Goal: Communication & Community: Answer question/provide support

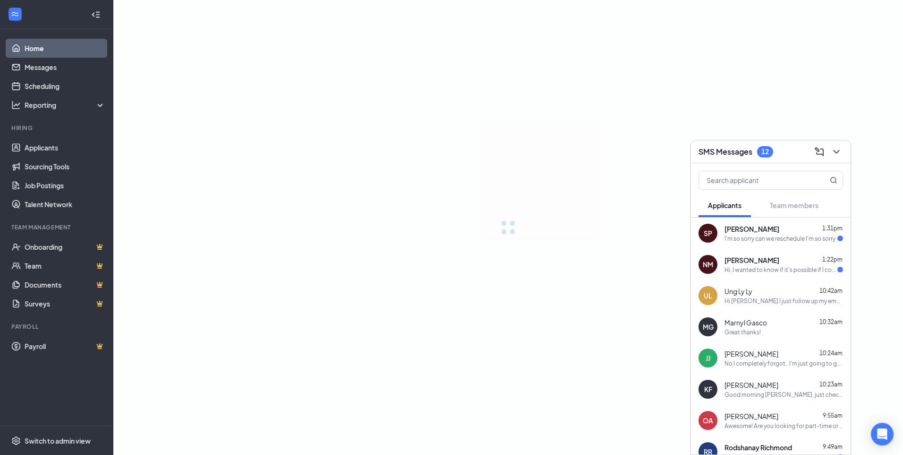
click at [749, 241] on div "I'm so sorry can we reschedule I'm so sorry" at bounding box center [780, 238] width 111 height 8
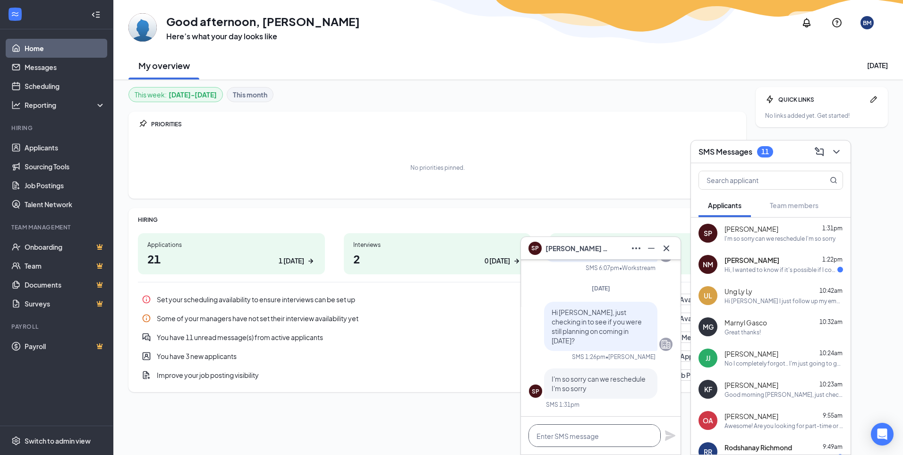
click at [562, 437] on textarea at bounding box center [595, 435] width 132 height 23
click at [839, 156] on icon "ChevronDown" at bounding box center [836, 151] width 11 height 11
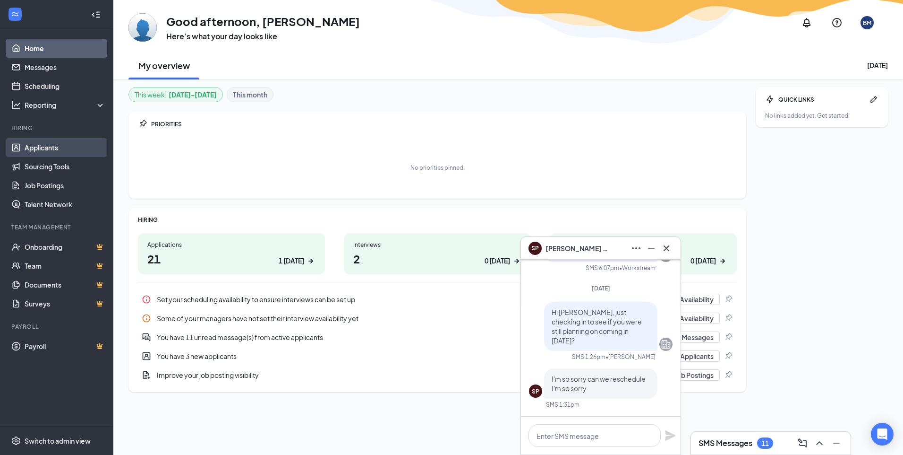
click at [48, 151] on link "Applicants" at bounding box center [65, 147] width 81 height 19
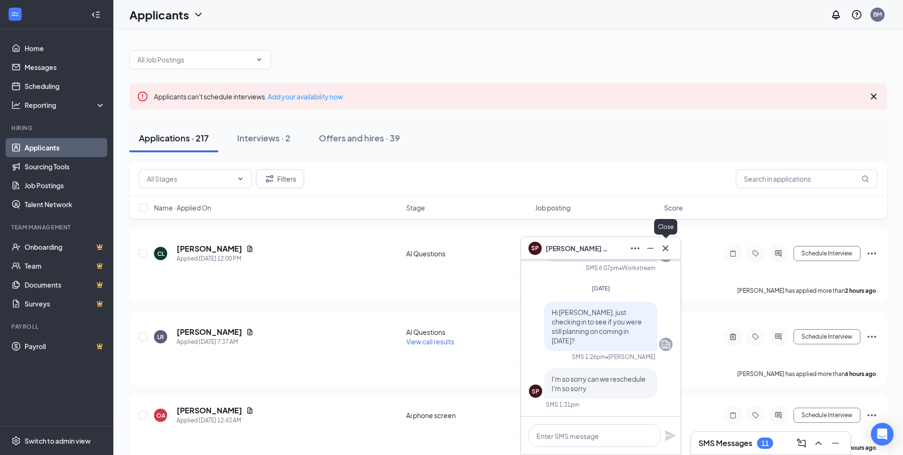
click at [669, 244] on div "SP [PERSON_NAME]" at bounding box center [601, 248] width 160 height 23
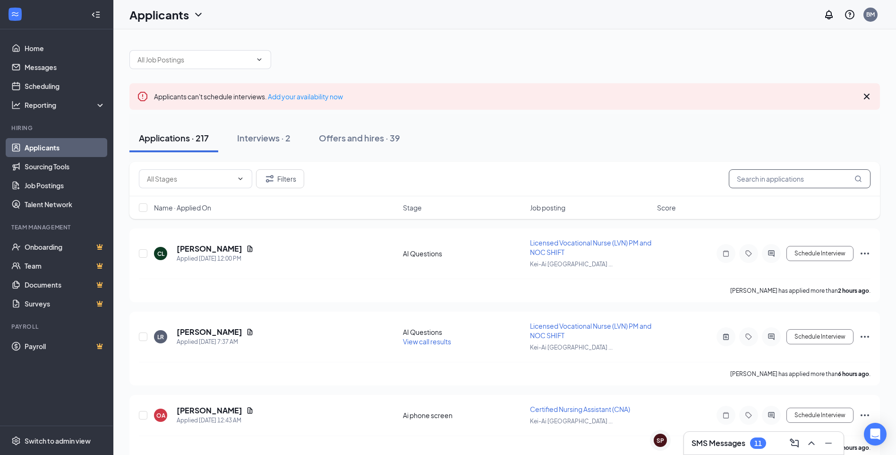
click at [771, 182] on input "text" at bounding box center [800, 178] width 142 height 19
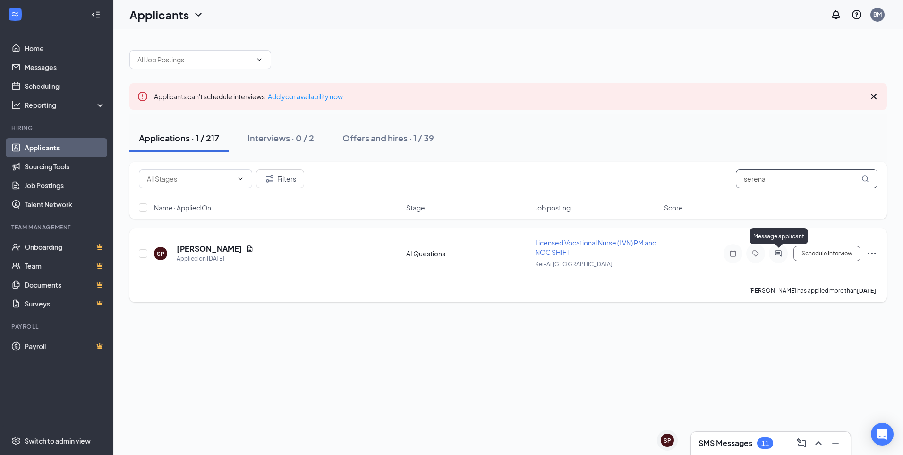
type input "serena"
click at [783, 255] on icon "ActiveChat" at bounding box center [778, 253] width 11 height 8
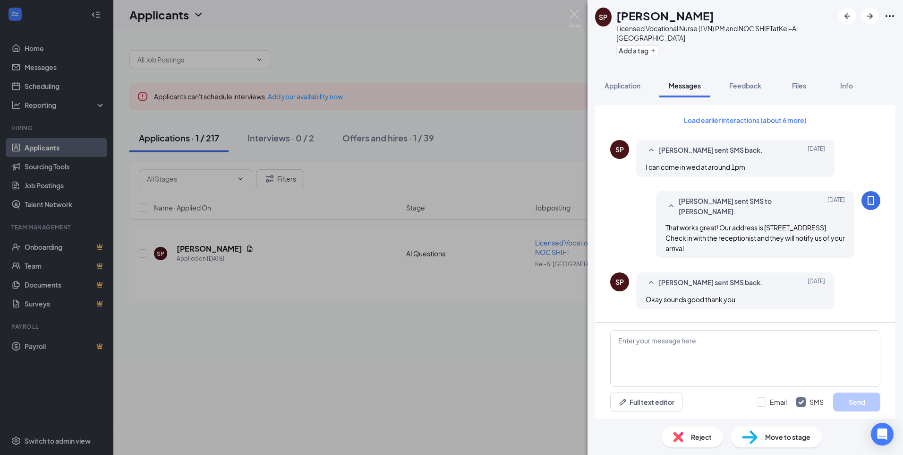
click at [582, 17] on div "SP Serena Prentice Licensed Vocational Nurse (LVN) PM and NOC SHIFT at Kei-Ai L…" at bounding box center [451, 227] width 903 height 455
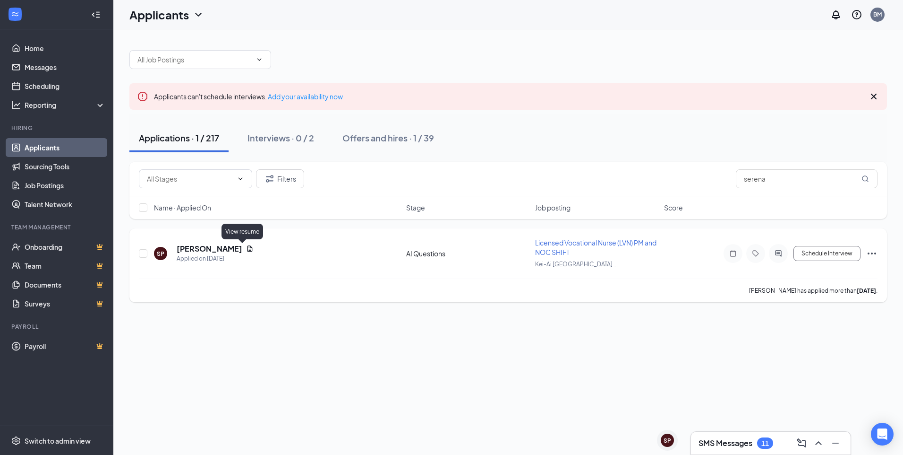
click at [248, 251] on icon "Document" at bounding box center [250, 248] width 5 height 6
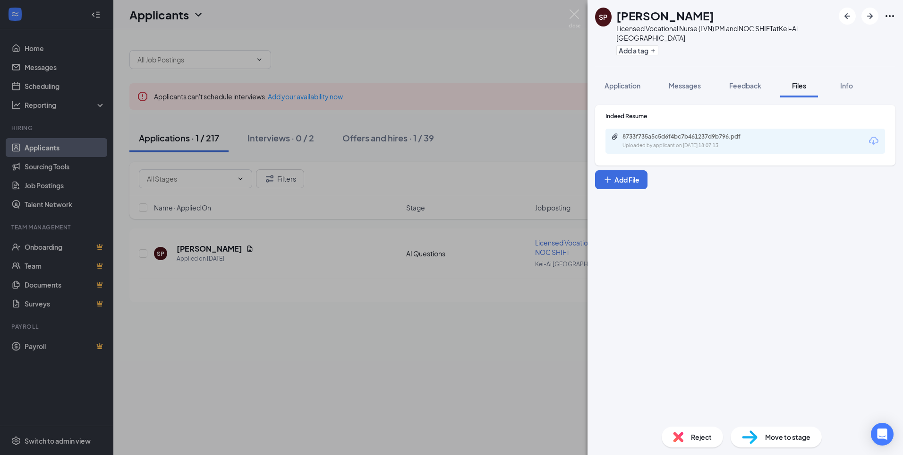
click at [659, 137] on div "8733f735a5c5d6f4bc7b461237d9b796.pdf" at bounding box center [689, 137] width 132 height 8
click at [576, 15] on img at bounding box center [575, 18] width 12 height 18
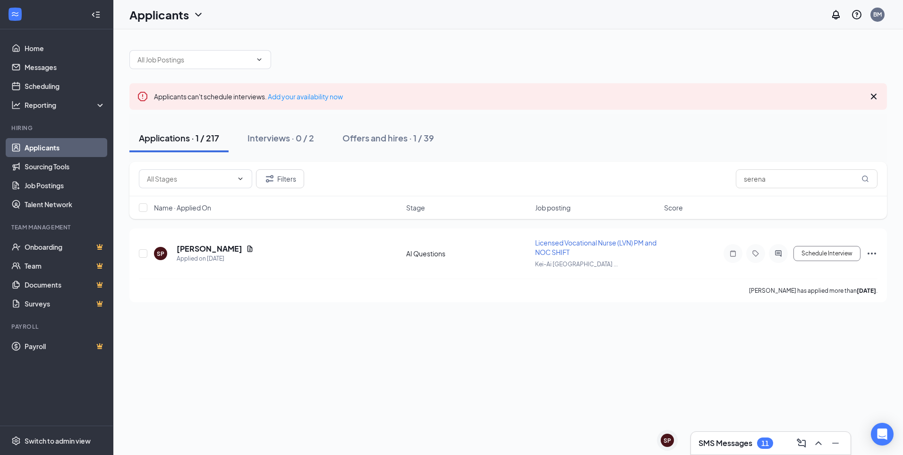
click at [746, 440] on h3 "SMS Messages" at bounding box center [726, 443] width 54 height 10
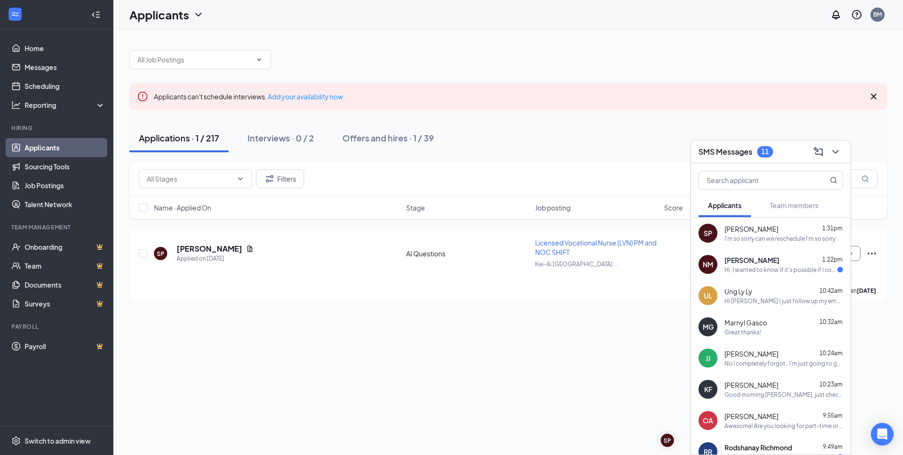
click at [757, 234] on div "I'm so sorry can we reschedule I'm so sorry" at bounding box center [780, 238] width 111 height 8
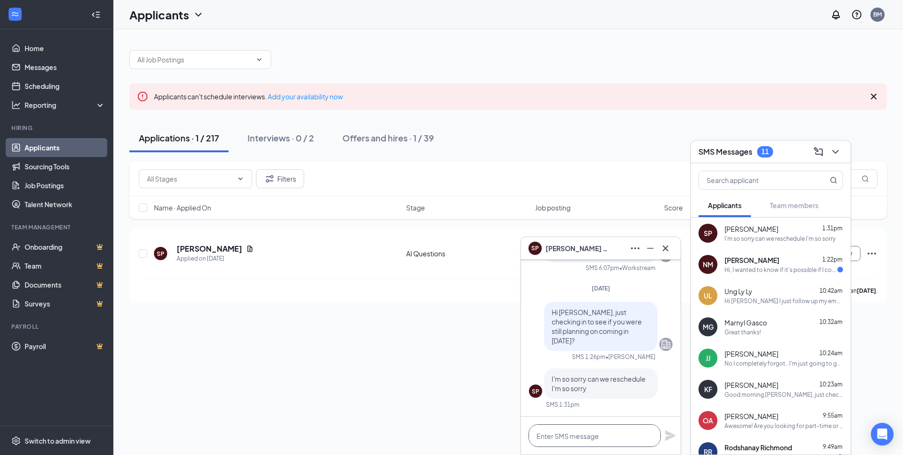
click at [591, 438] on textarea at bounding box center [595, 435] width 132 height 23
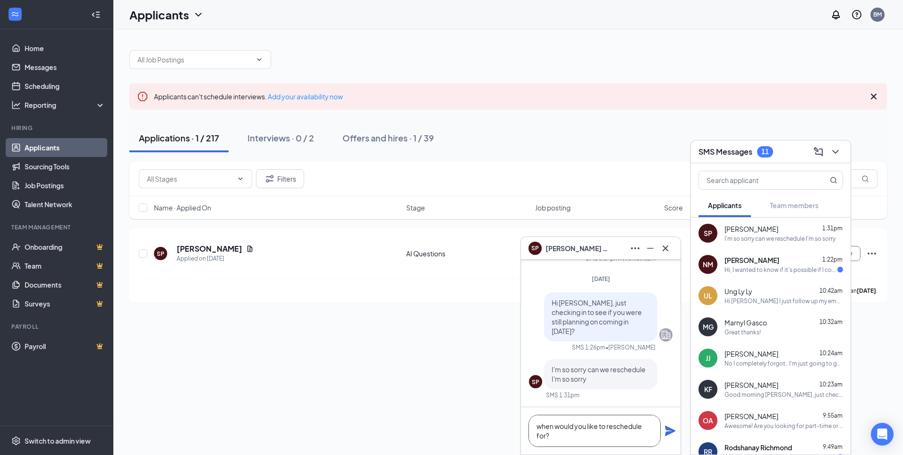
type textarea "when would you like to reschedule for?"
click at [669, 439] on div "when would you like to reschedule for?" at bounding box center [601, 430] width 160 height 47
click at [667, 430] on icon "Plane" at bounding box center [670, 430] width 10 height 10
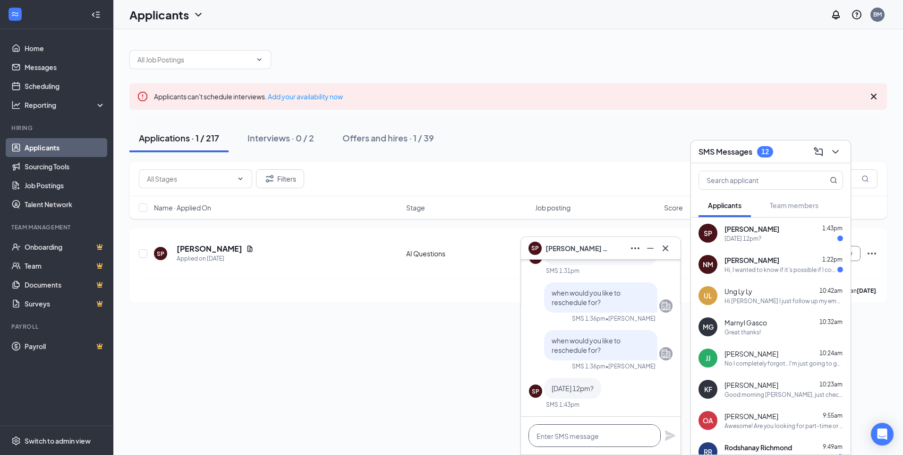
click at [572, 428] on textarea at bounding box center [595, 435] width 132 height 23
type textarea "t"
type textarea "That works"
click at [668, 433] on icon "Plane" at bounding box center [670, 435] width 10 height 10
